Goal: Transaction & Acquisition: Purchase product/service

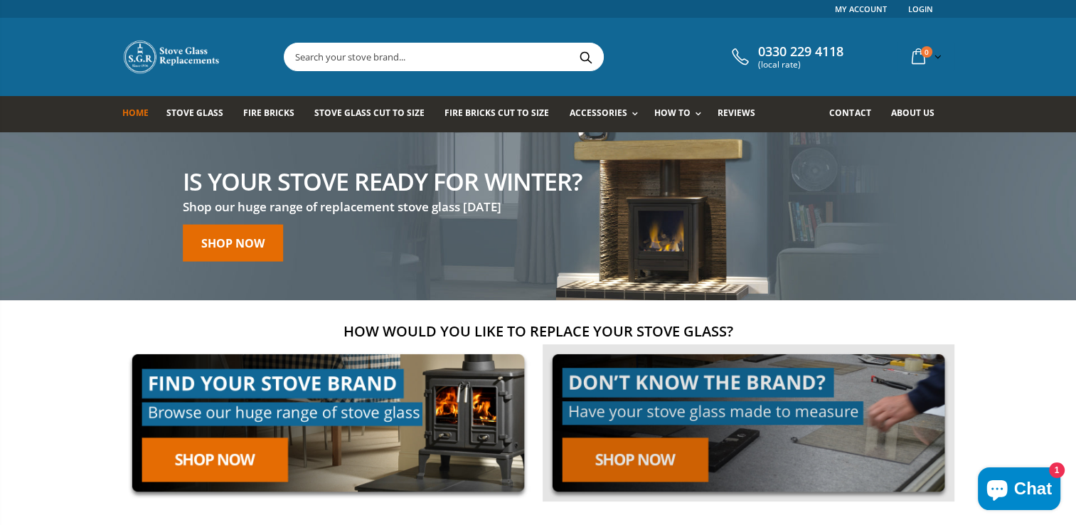
click at [646, 460] on link at bounding box center [749, 422] width 412 height 157
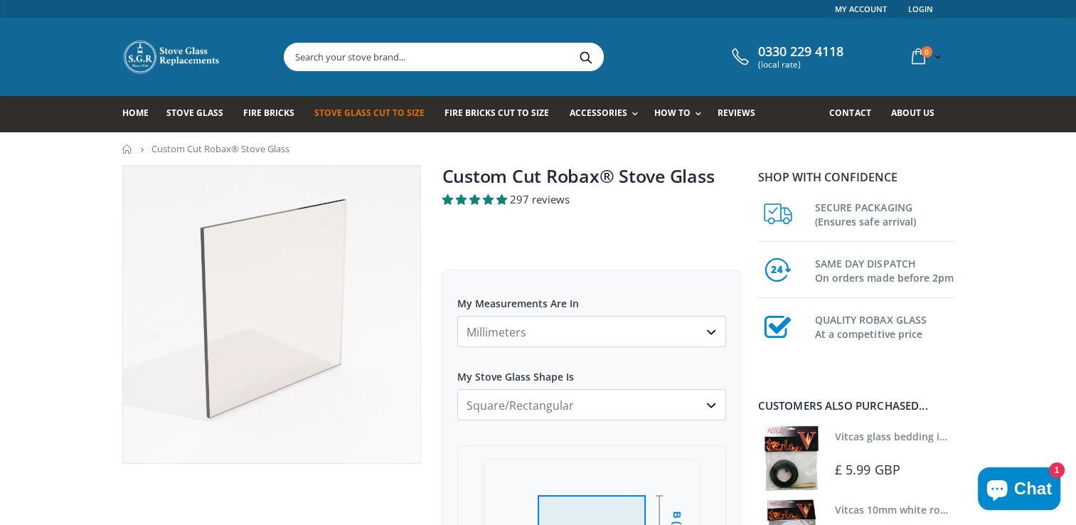
click at [669, 335] on select "Millimeters Centimeters Inches" at bounding box center [591, 331] width 269 height 31
click at [457, 316] on select "Millimeters Centimeters Inches" at bounding box center [591, 331] width 269 height 31
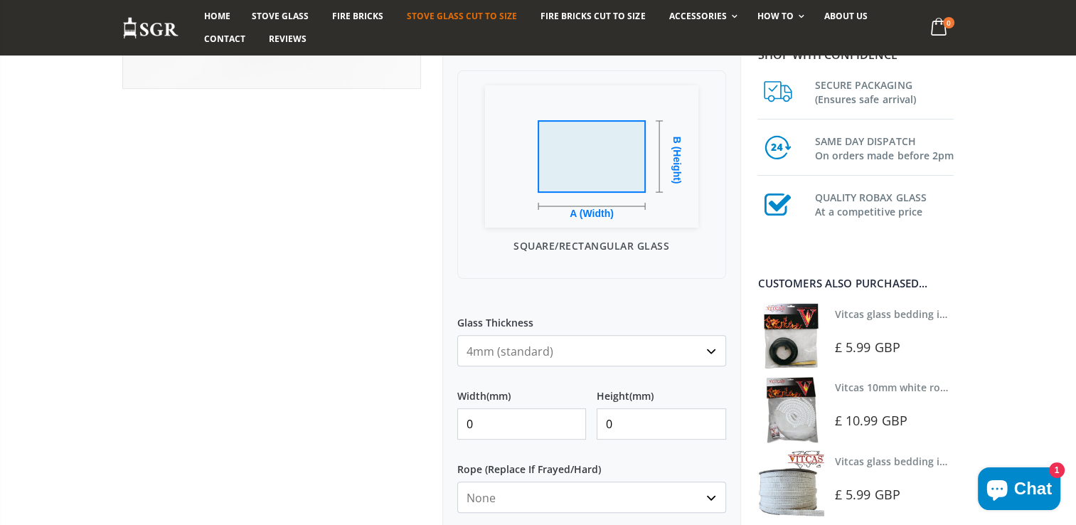
scroll to position [480, 0]
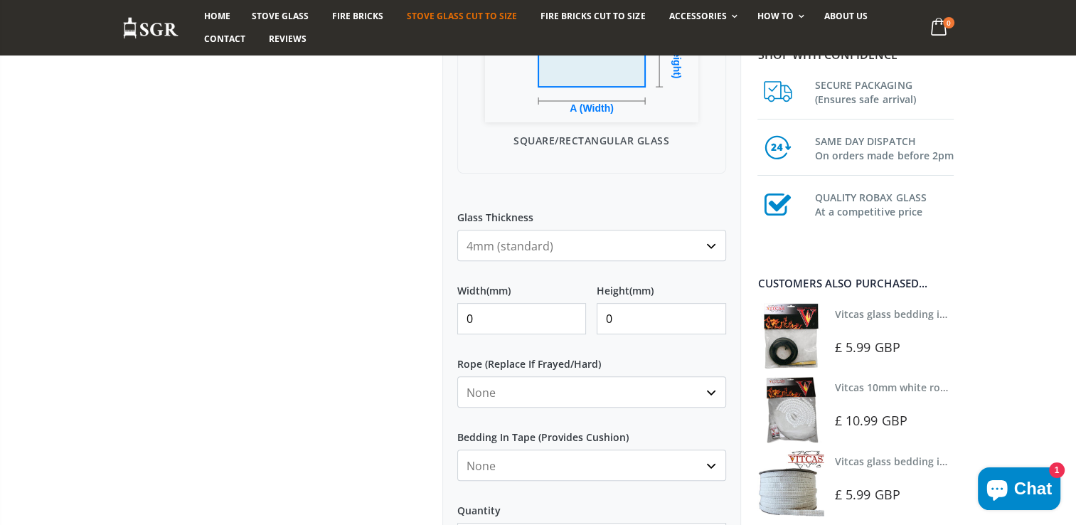
click at [491, 325] on input "0" at bounding box center [521, 318] width 129 height 31
type input "0"
type input "365"
click at [629, 326] on input "0" at bounding box center [661, 318] width 129 height 31
type input "0"
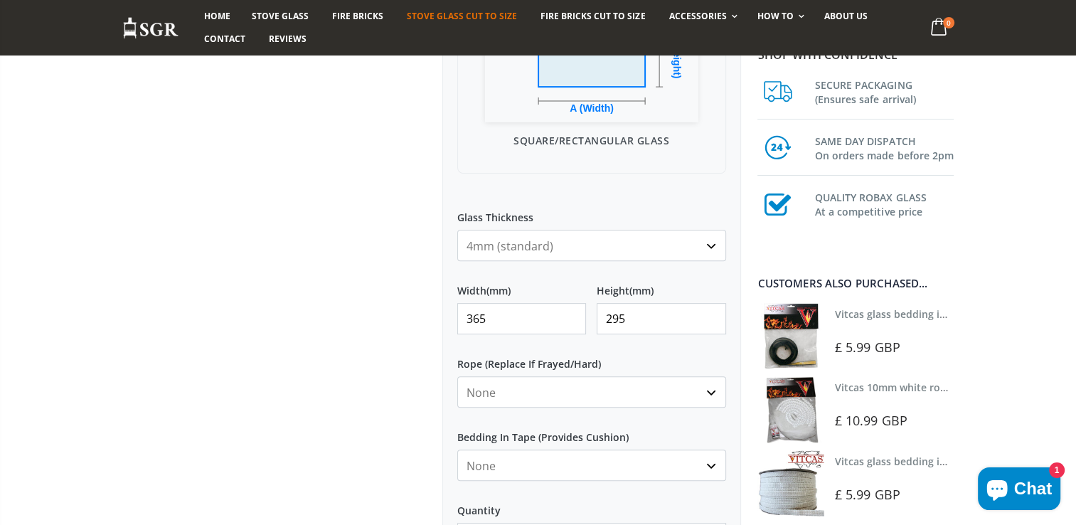
type input "295"
click at [578, 394] on select "None 3mm White 6mm White 8mm White 10mm White 12mm White 6mm Black 8mm Black 10…" at bounding box center [591, 391] width 269 height 31
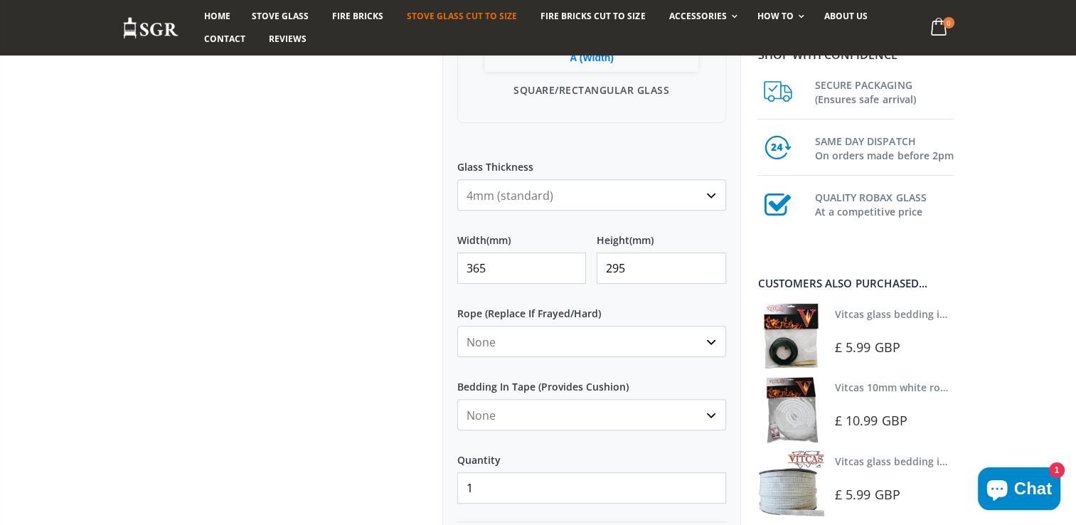
scroll to position [531, 0]
click at [646, 418] on select "None Black White" at bounding box center [591, 413] width 269 height 31
select select "black"
click at [457, 398] on select "None Black White" at bounding box center [591, 413] width 269 height 31
